Goal: Information Seeking & Learning: Learn about a topic

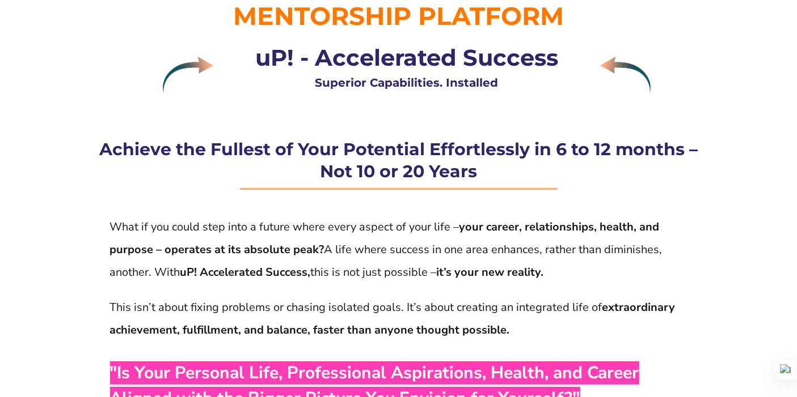
scroll to position [100, 0]
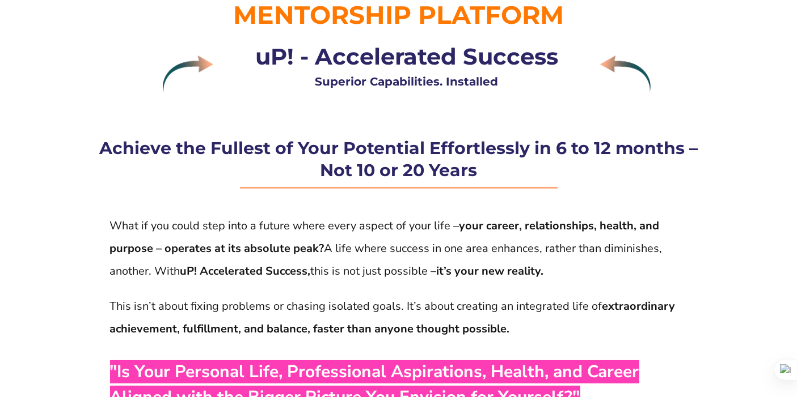
drag, startPoint x: 235, startPoint y: 195, endPoint x: 249, endPoint y: 186, distance: 16.8
click at [249, 186] on div at bounding box center [398, 186] width 601 height 10
click at [384, 364] on span ""Is Your Personal Life, Professional Aspirations, Health, and Career Aligned wi…" at bounding box center [374, 385] width 529 height 49
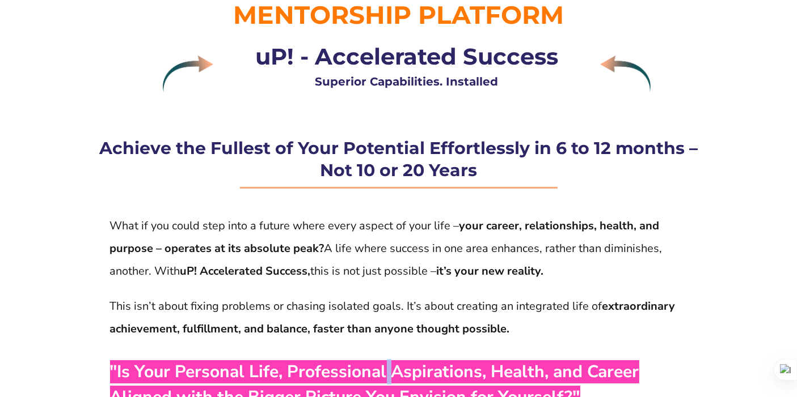
click at [384, 364] on span ""Is Your Personal Life, Professional Aspirations, Health, and Career Aligned wi…" at bounding box center [374, 385] width 529 height 49
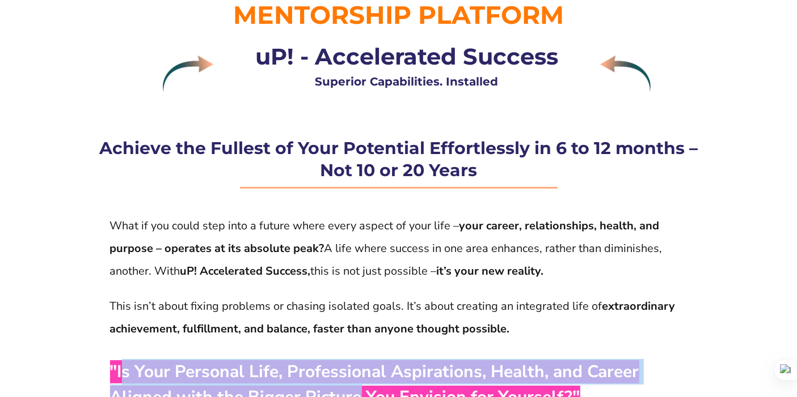
drag, startPoint x: 122, startPoint y: 358, endPoint x: 356, endPoint y: 386, distance: 235.2
click at [356, 386] on div ""Is Your Personal Life, Professional Aspirations, Health, and Career Aligned wi…" at bounding box center [398, 384] width 578 height 59
copy span "s Your Personal Life, Professional Aspirations, Health, and Career Aligned with…"
click at [593, 273] on p "What if you could step into a future where every aspect of your life – your car…" at bounding box center [398, 249] width 577 height 68
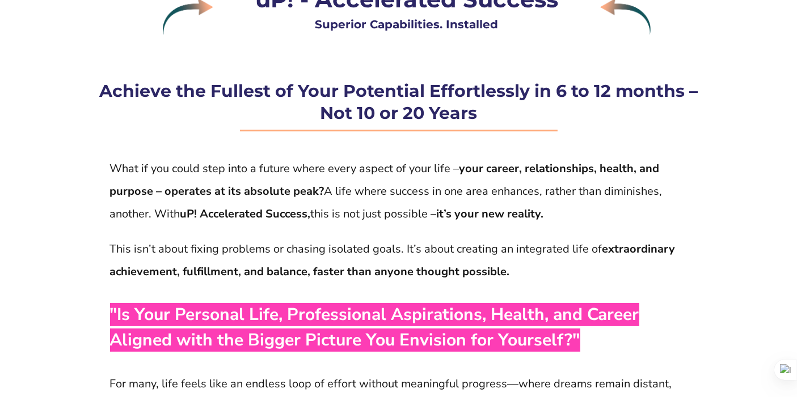
scroll to position [214, 0]
